Goal: Task Accomplishment & Management: Manage account settings

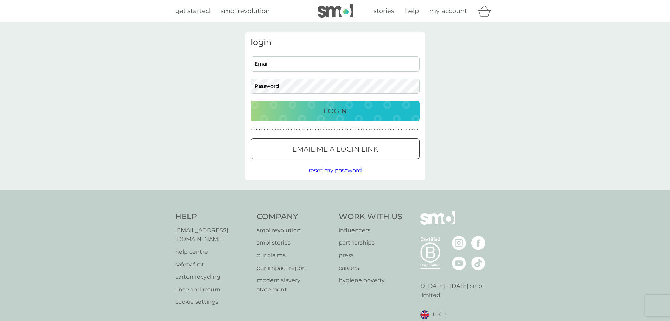
type input "[PERSON_NAME][EMAIL_ADDRESS][DOMAIN_NAME]"
click at [310, 111] on div "Login" at bounding box center [335, 110] width 155 height 11
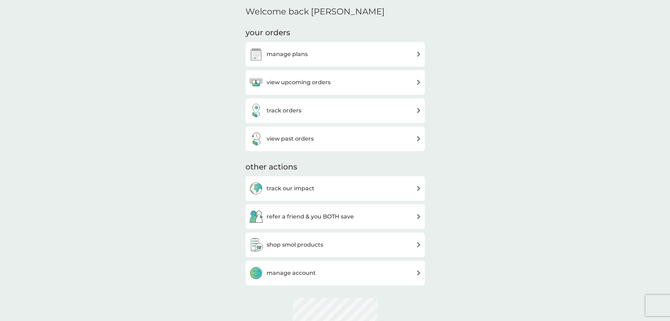
scroll to position [211, 0]
